Goal: Transaction & Acquisition: Purchase product/service

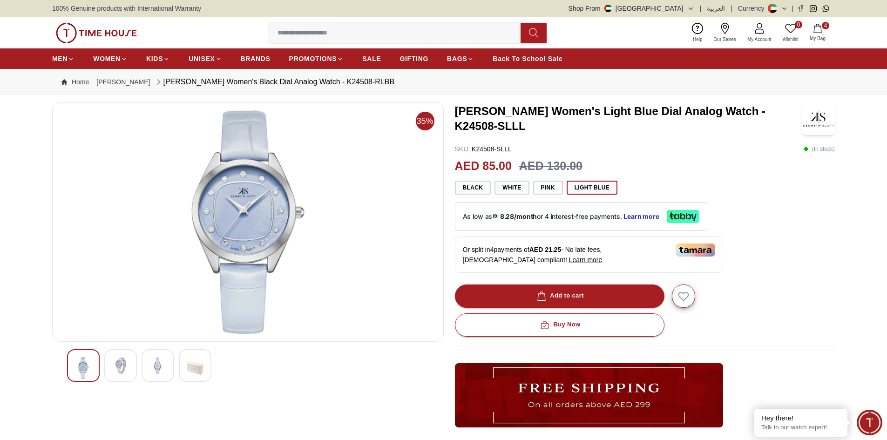
click at [814, 24] on icon "button" at bounding box center [817, 28] width 9 height 9
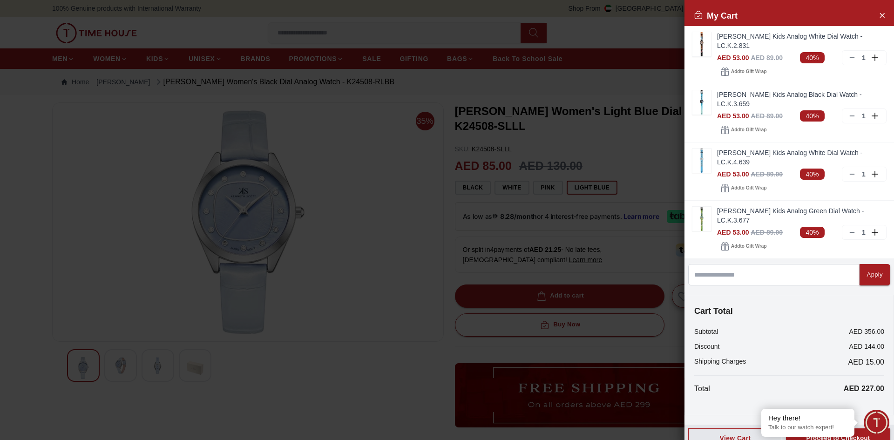
click at [605, 40] on div at bounding box center [447, 220] width 894 height 440
click at [635, 14] on div at bounding box center [447, 220] width 894 height 440
click at [627, 45] on div at bounding box center [447, 220] width 894 height 440
click at [882, 13] on icon "Close Account" at bounding box center [881, 15] width 7 height 12
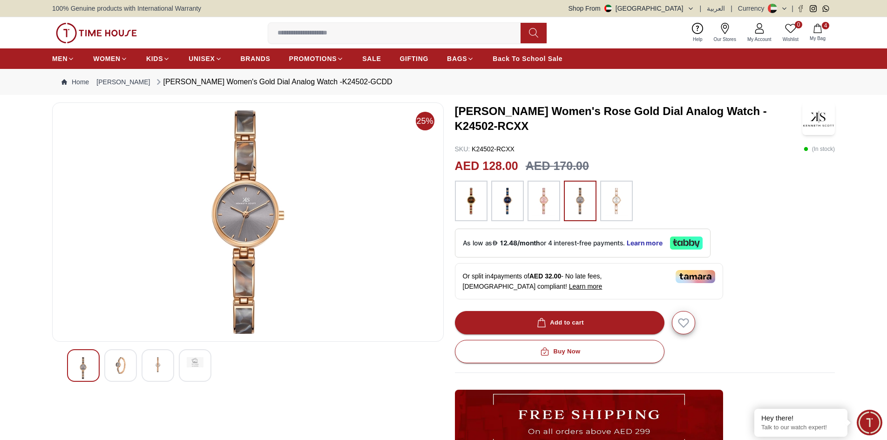
click at [826, 33] on button "4 My Bag" at bounding box center [817, 33] width 27 height 22
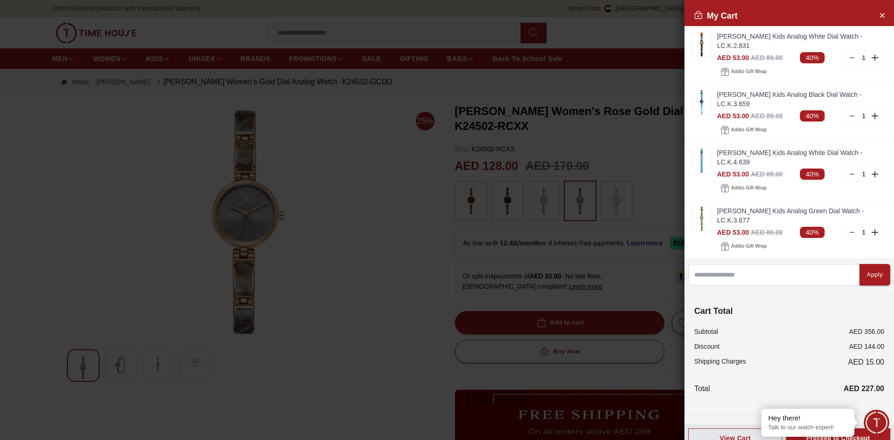
click at [627, 36] on div at bounding box center [447, 220] width 894 height 440
click at [881, 15] on icon "Close Account" at bounding box center [881, 15] width 7 height 12
